Goal: Task Accomplishment & Management: Use online tool/utility

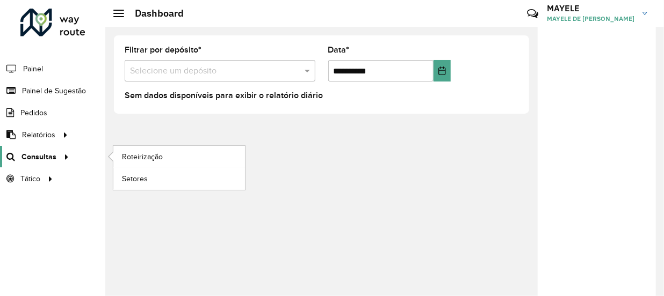
click at [32, 158] on span "Consultas" at bounding box center [38, 156] width 35 height 11
click at [127, 161] on span "Roteirização" at bounding box center [143, 156] width 43 height 11
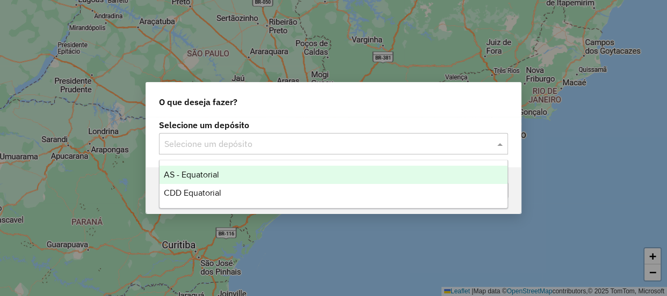
click at [332, 138] on input "text" at bounding box center [322, 144] width 317 height 13
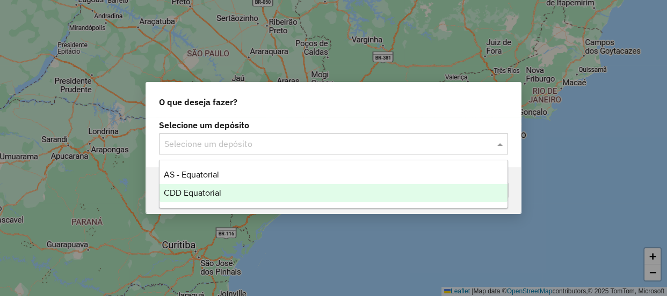
click at [224, 191] on div "CDD Equatorial" at bounding box center [333, 193] width 348 height 18
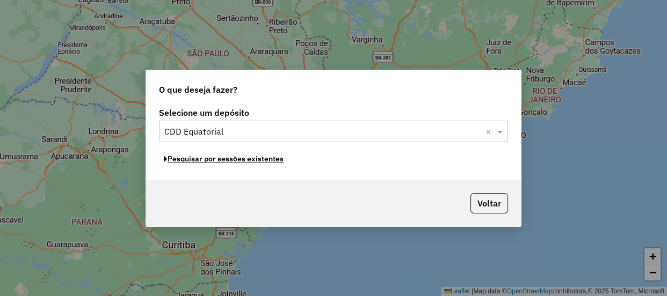
click at [200, 160] on button "Pesquisar por sessões existentes" at bounding box center [223, 159] width 129 height 17
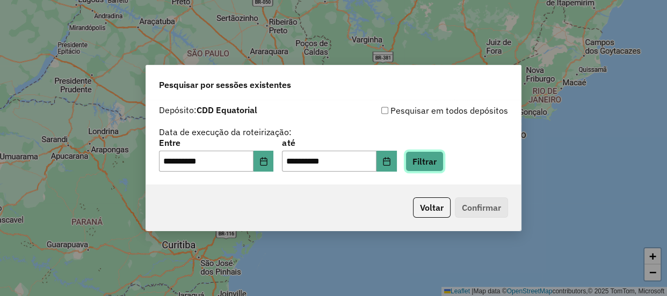
click at [443, 170] on button "Filtrar" at bounding box center [424, 161] width 38 height 20
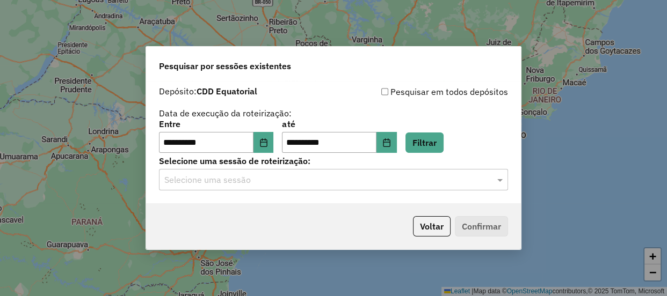
click at [294, 186] on input "text" at bounding box center [322, 180] width 317 height 13
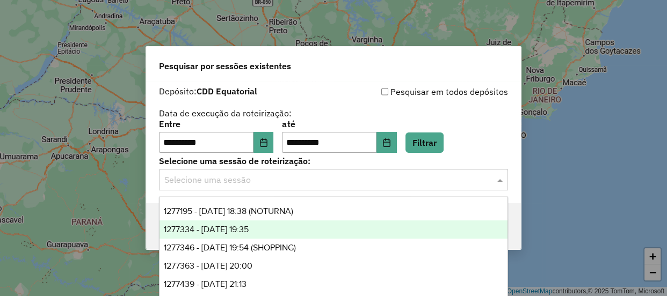
click at [287, 236] on div "1277334 - 17/09/2025 19:35" at bounding box center [333, 230] width 348 height 18
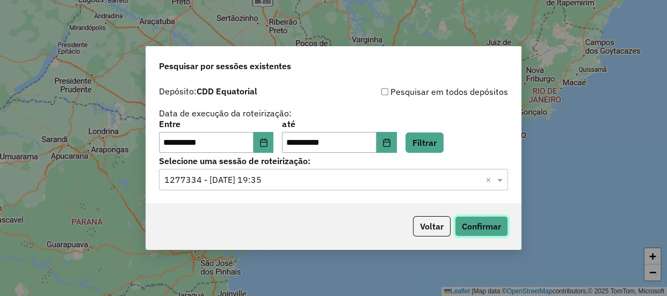
click at [492, 232] on button "Confirmar" at bounding box center [481, 226] width 53 height 20
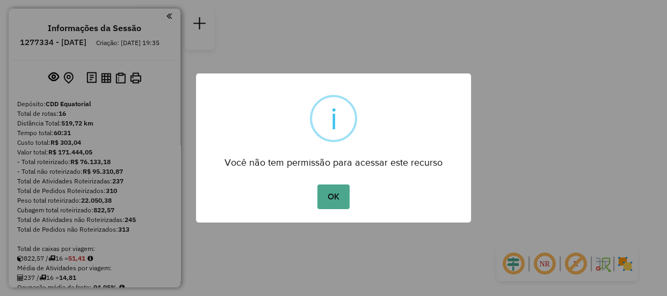
scroll to position [387, 0]
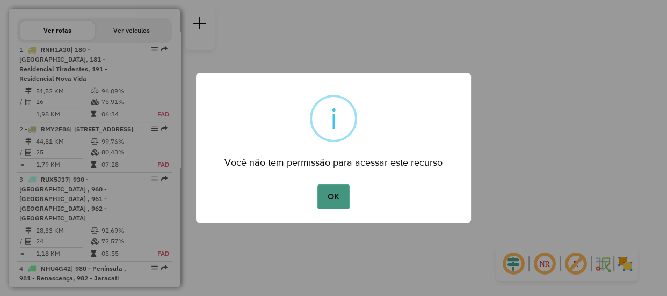
click at [341, 195] on button "OK" at bounding box center [333, 197] width 32 height 25
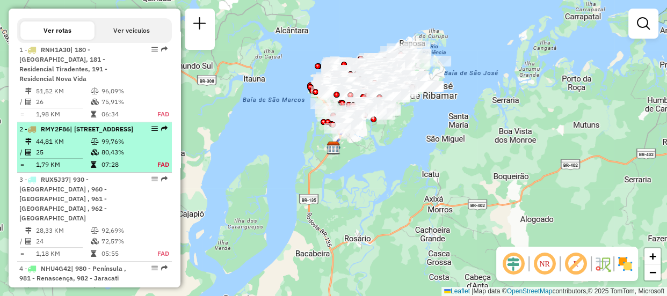
click at [139, 134] on div "2 - RMY2F86 | 900 - Centro, 901 - Mercado Central, 902 - Bairro de Fátima" at bounding box center [94, 130] width 150 height 10
select select "**********"
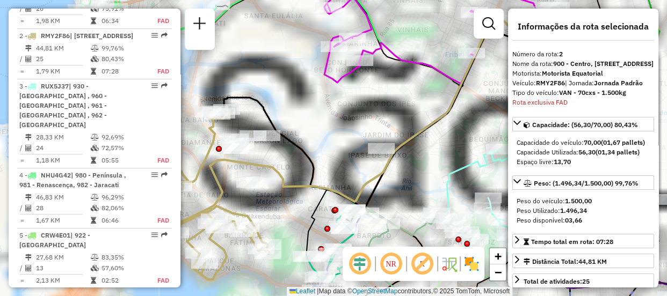
scroll to position [520, 0]
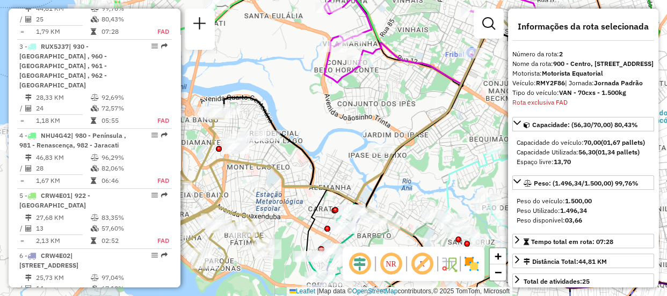
click at [354, 268] on em at bounding box center [360, 264] width 26 height 26
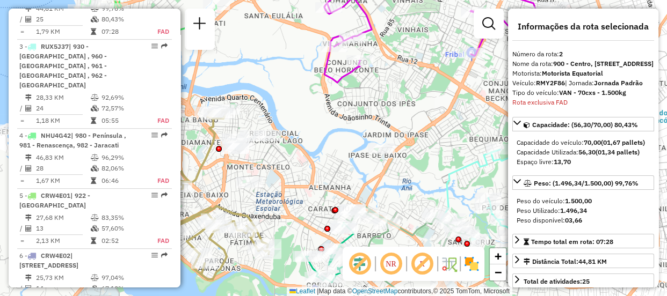
click at [393, 265] on em at bounding box center [391, 264] width 26 height 26
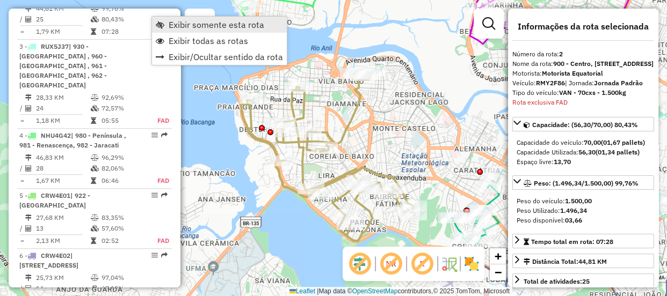
click at [203, 27] on span "Exibir somente esta rota" at bounding box center [217, 24] width 96 height 9
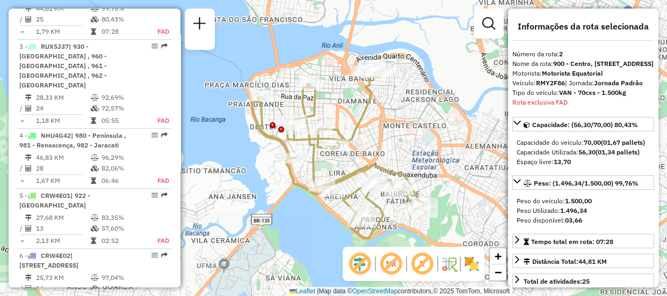
drag, startPoint x: 393, startPoint y: 145, endPoint x: 403, endPoint y: 142, distance: 10.0
click at [403, 142] on div "Janela de atendimento Grade de atendimento Capacidade Transportadoras Veículos …" at bounding box center [333, 148] width 667 height 296
